Goal: Task Accomplishment & Management: Use online tool/utility

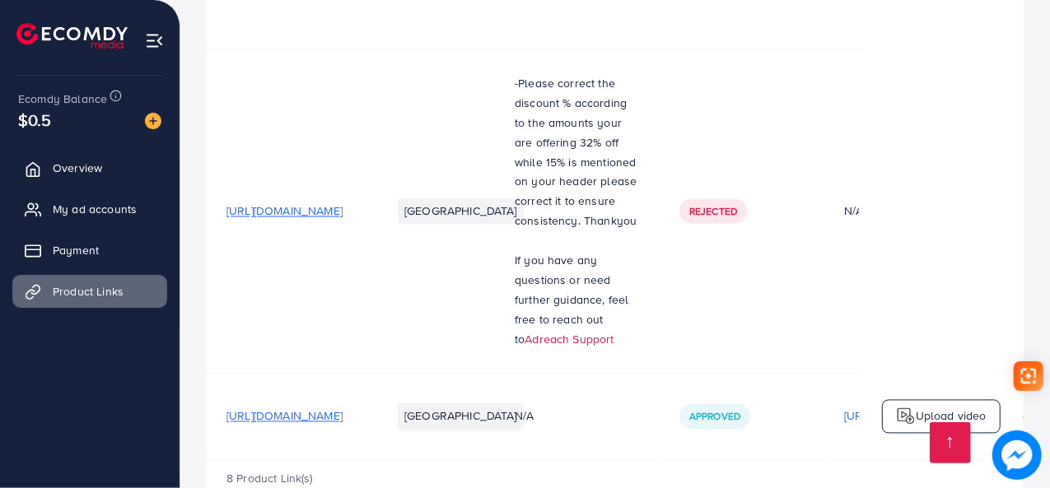
scroll to position [4736, 0]
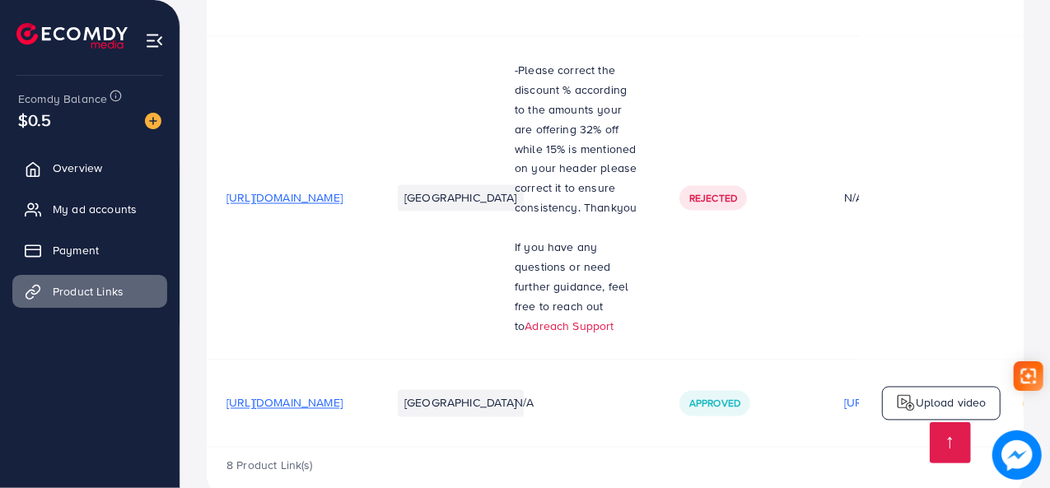
click at [899, 393] on img at bounding box center [906, 403] width 20 height 20
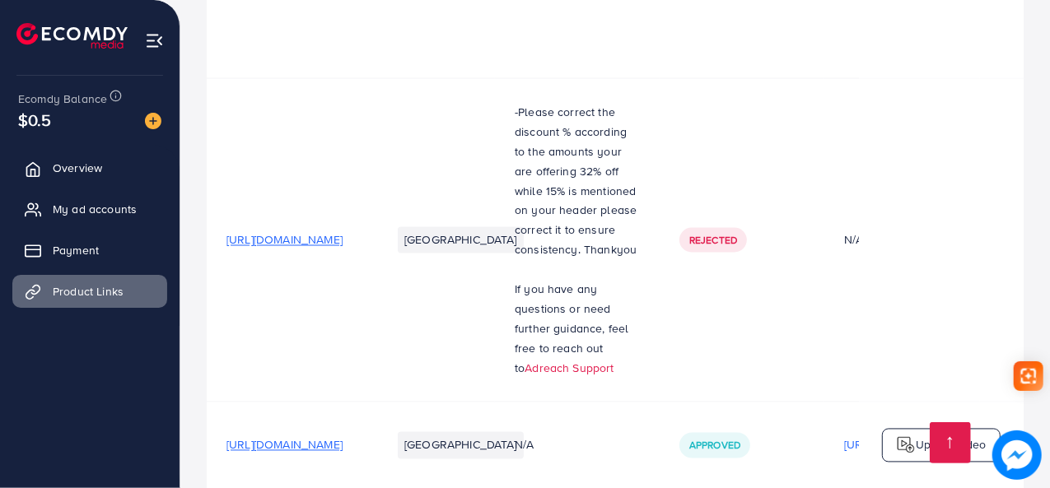
scroll to position [4736, 0]
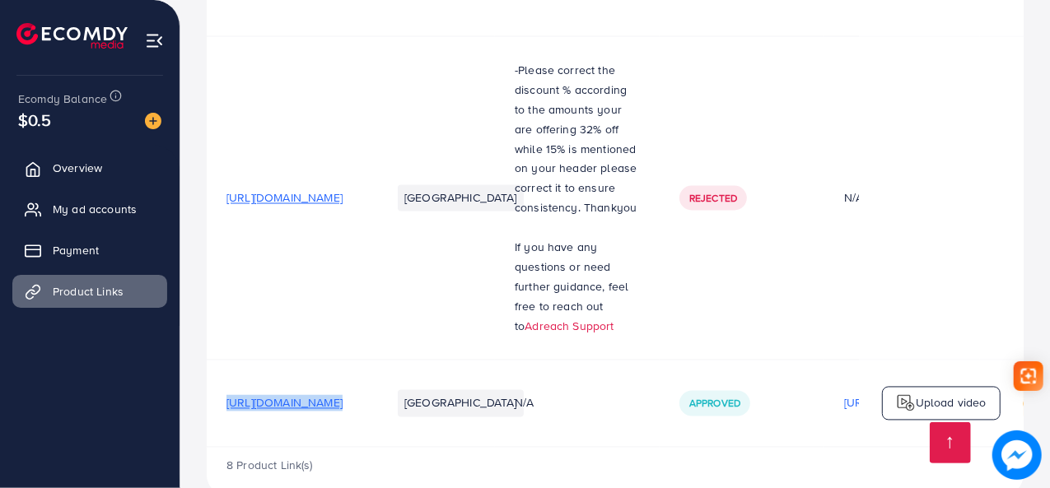
drag, startPoint x: 365, startPoint y: 368, endPoint x: 499, endPoint y: 380, distance: 134.8
click at [499, 380] on tr "https://harshaystore.com/products/white-oud?variant=54296162992419 Pakistan N/A…" at bounding box center [758, 403] width 1103 height 86
copy span "[URL][DOMAIN_NAME]"
click at [950, 393] on p "Upload video" at bounding box center [951, 403] width 71 height 20
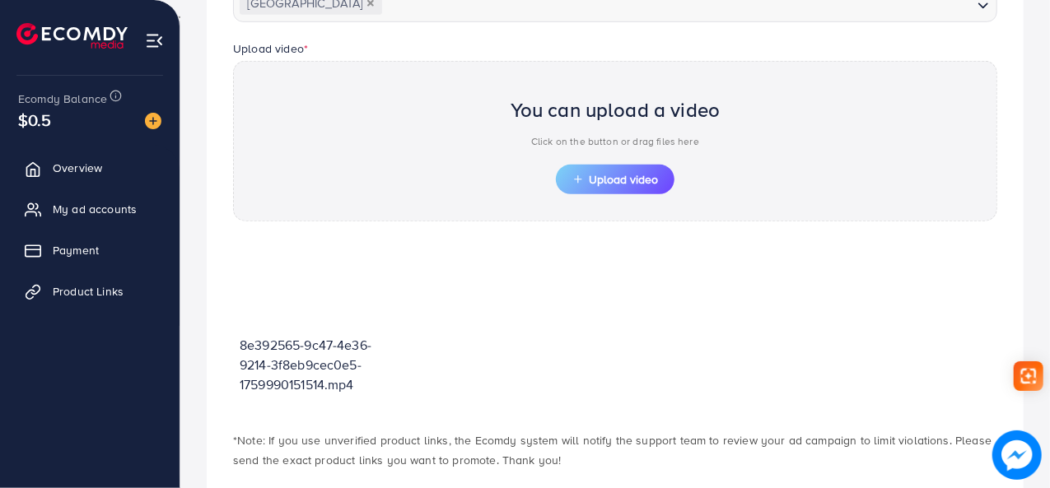
scroll to position [507, 0]
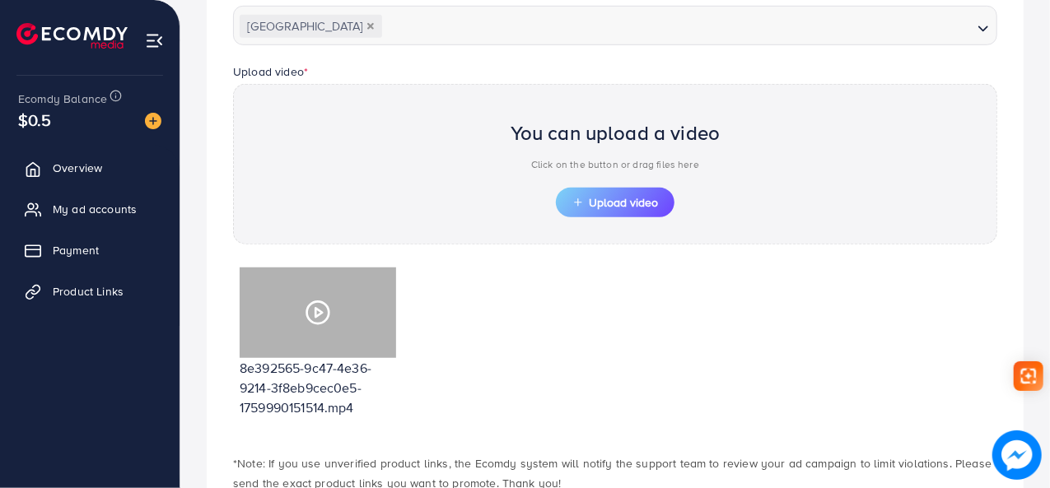
click at [320, 321] on circle at bounding box center [318, 313] width 22 height 22
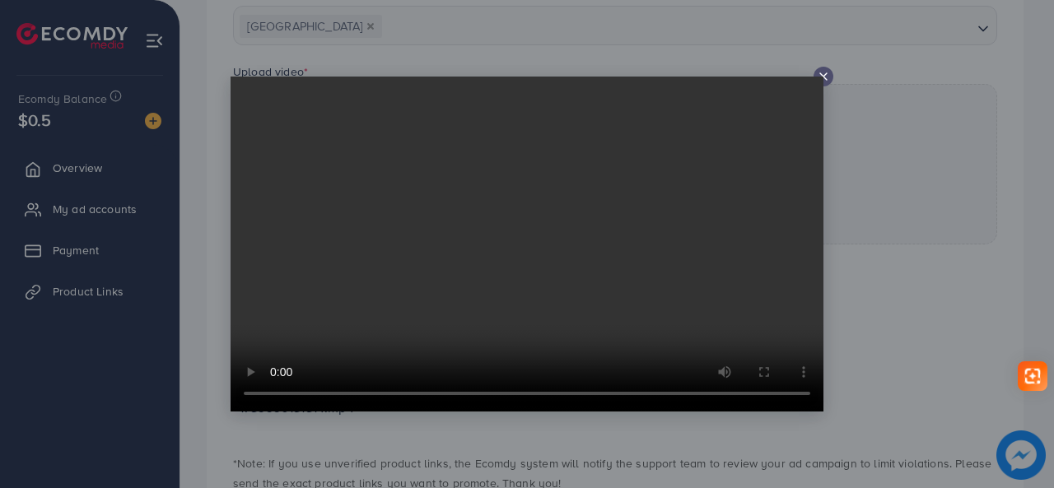
click at [824, 72] on icon at bounding box center [823, 76] width 13 height 13
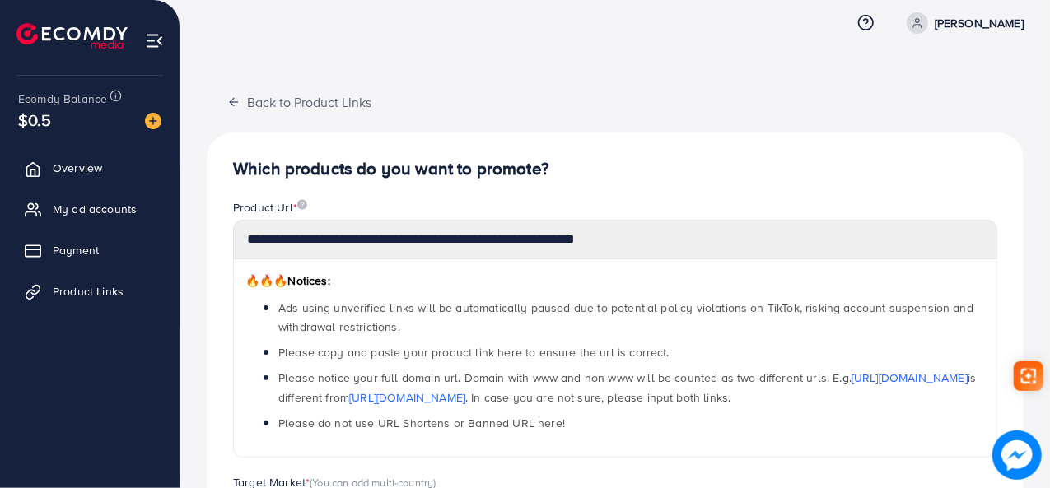
scroll to position [82, 0]
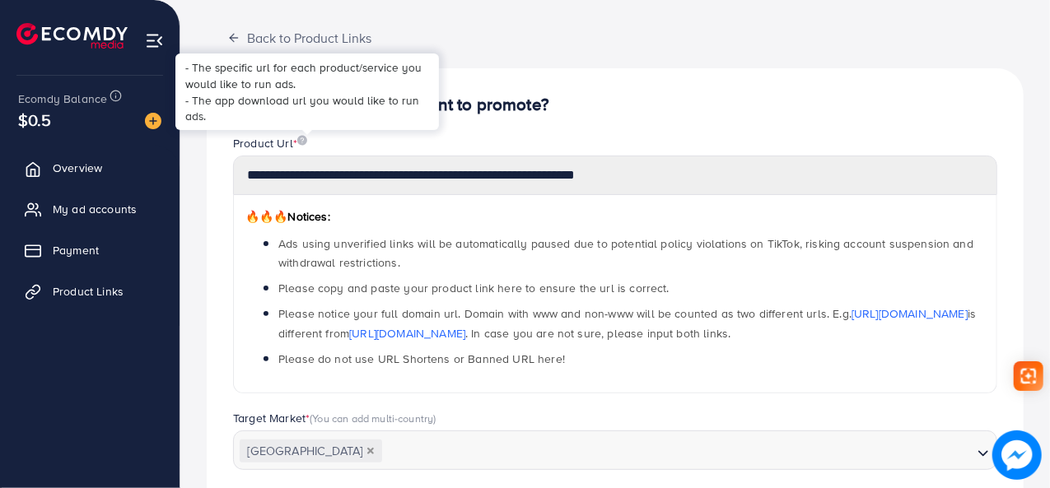
click at [302, 134] on div at bounding box center [307, 132] width 11 height 5
